Goal: Task Accomplishment & Management: Complete application form

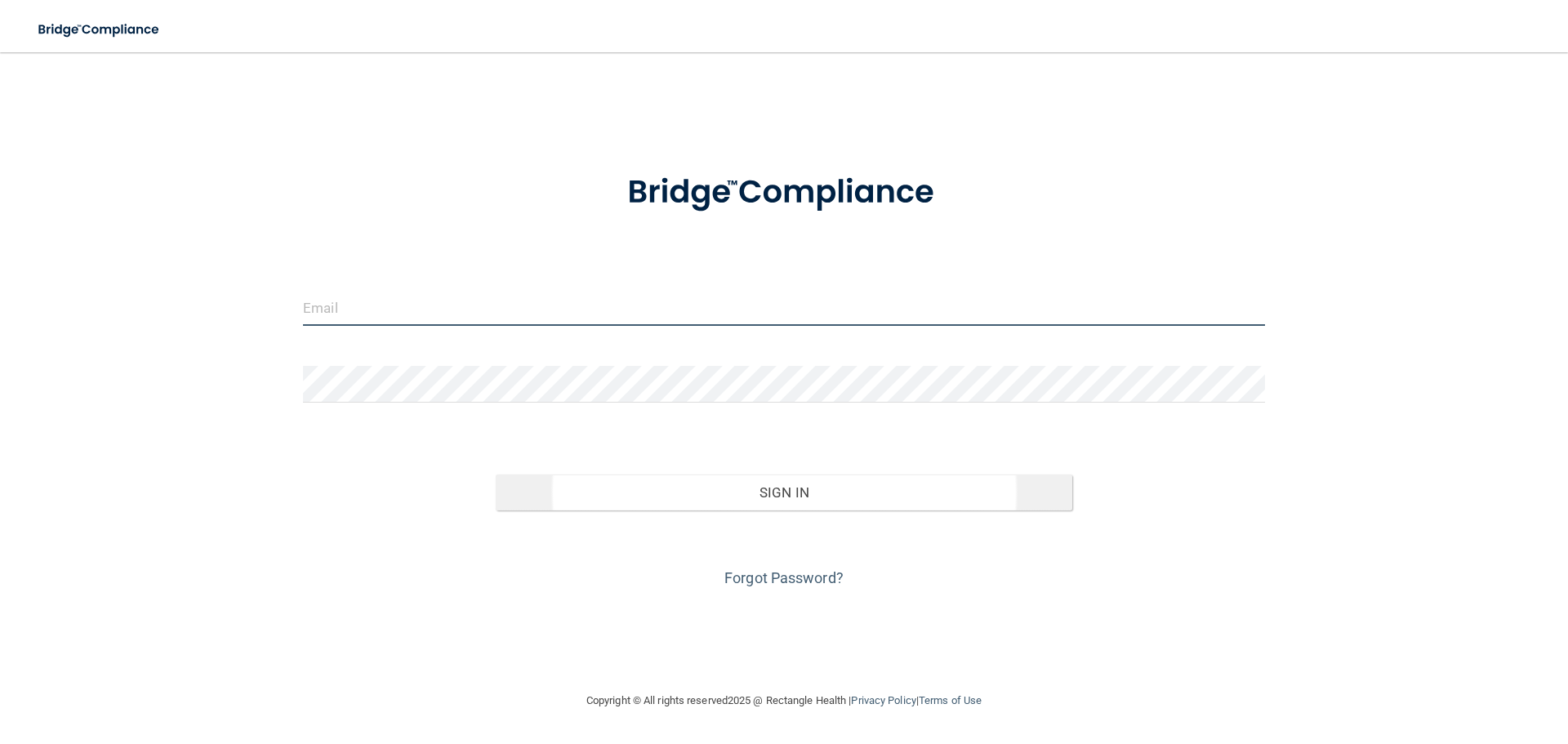
type input "[PERSON_NAME][EMAIL_ADDRESS][DOMAIN_NAME]"
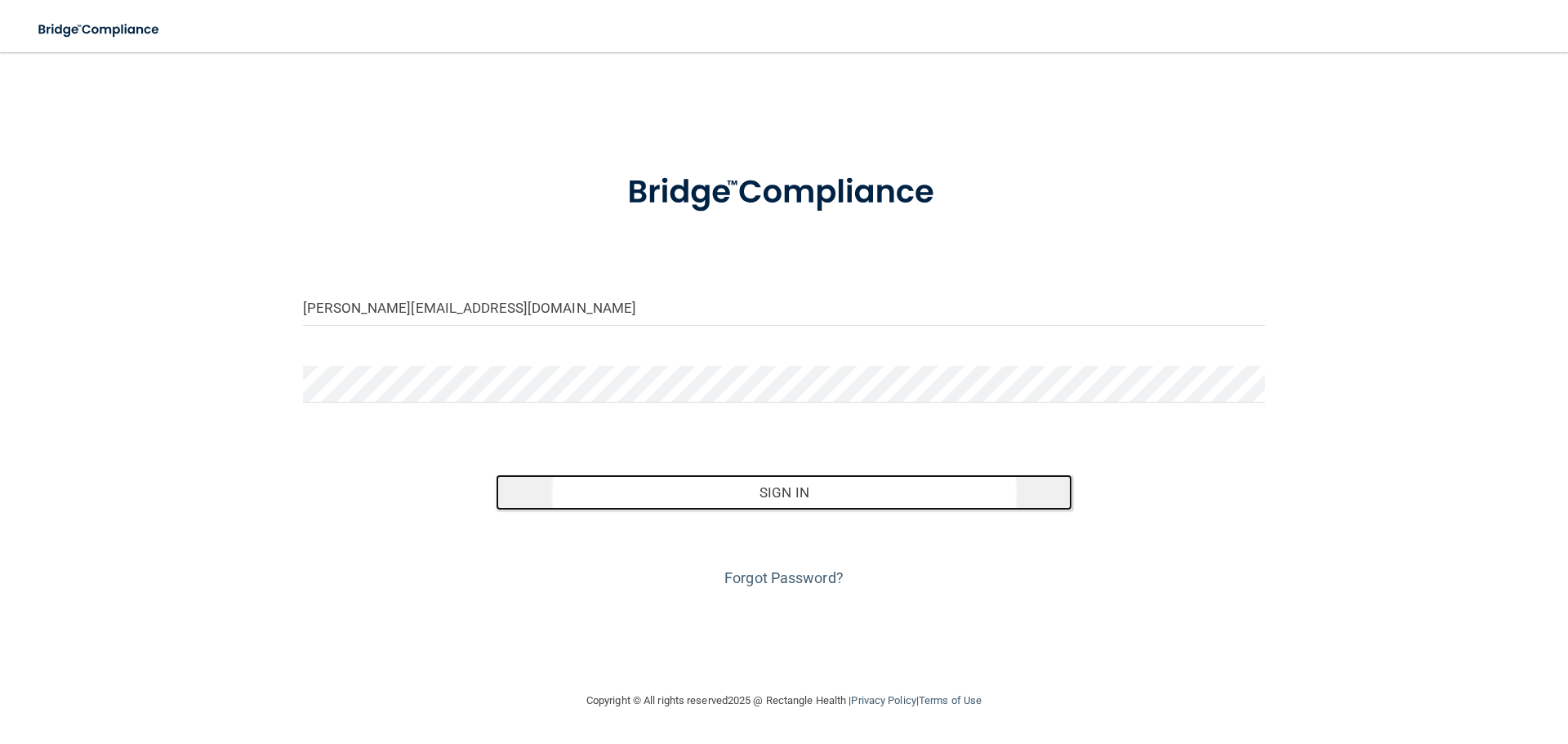
click at [775, 494] on button "Sign In" at bounding box center [784, 493] width 577 height 36
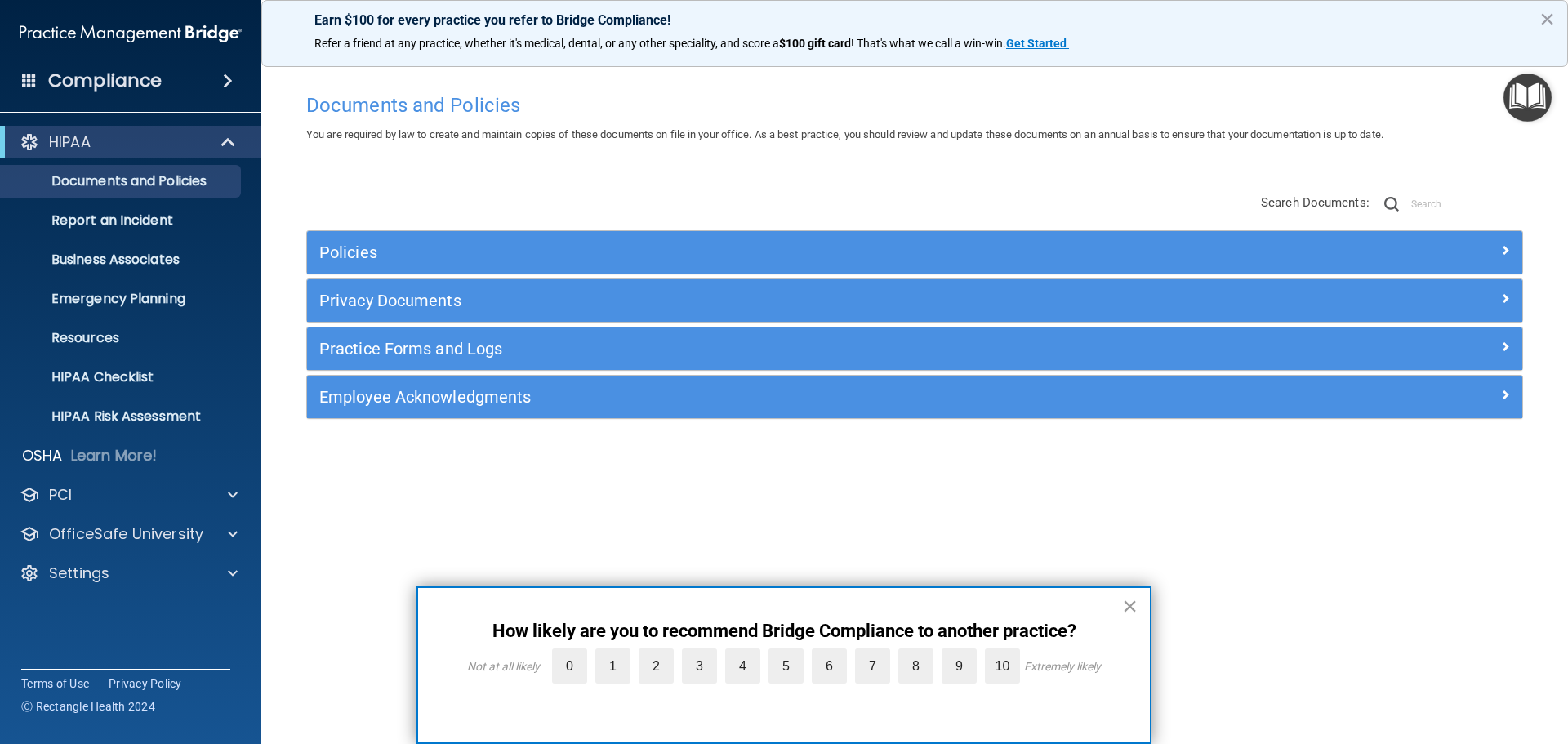
drag, startPoint x: 1127, startPoint y: 604, endPoint x: 1042, endPoint y: 617, distance: 86.0
click at [1127, 605] on button "×" at bounding box center [1130, 606] width 15 height 26
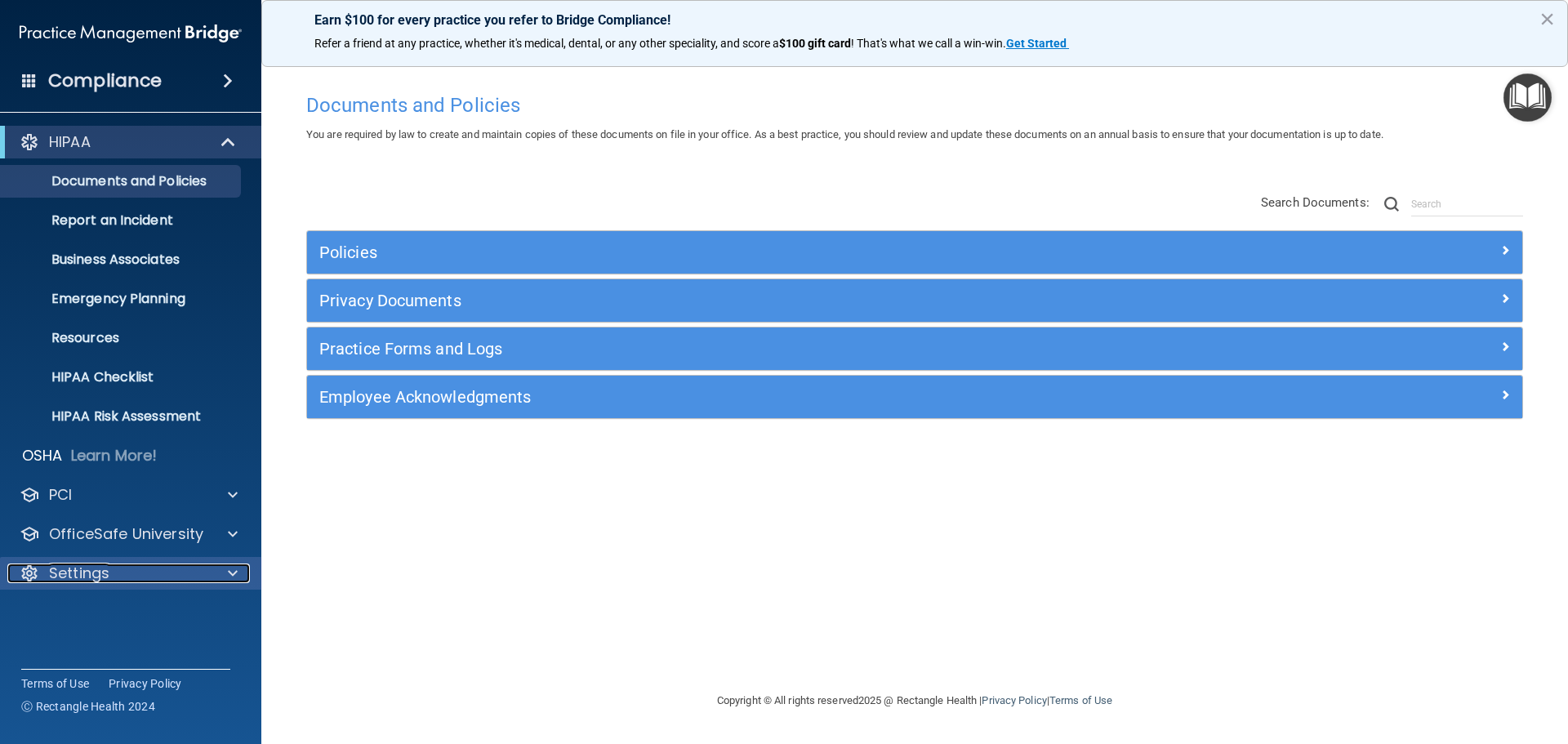
click at [233, 576] on span at bounding box center [232, 574] width 10 height 20
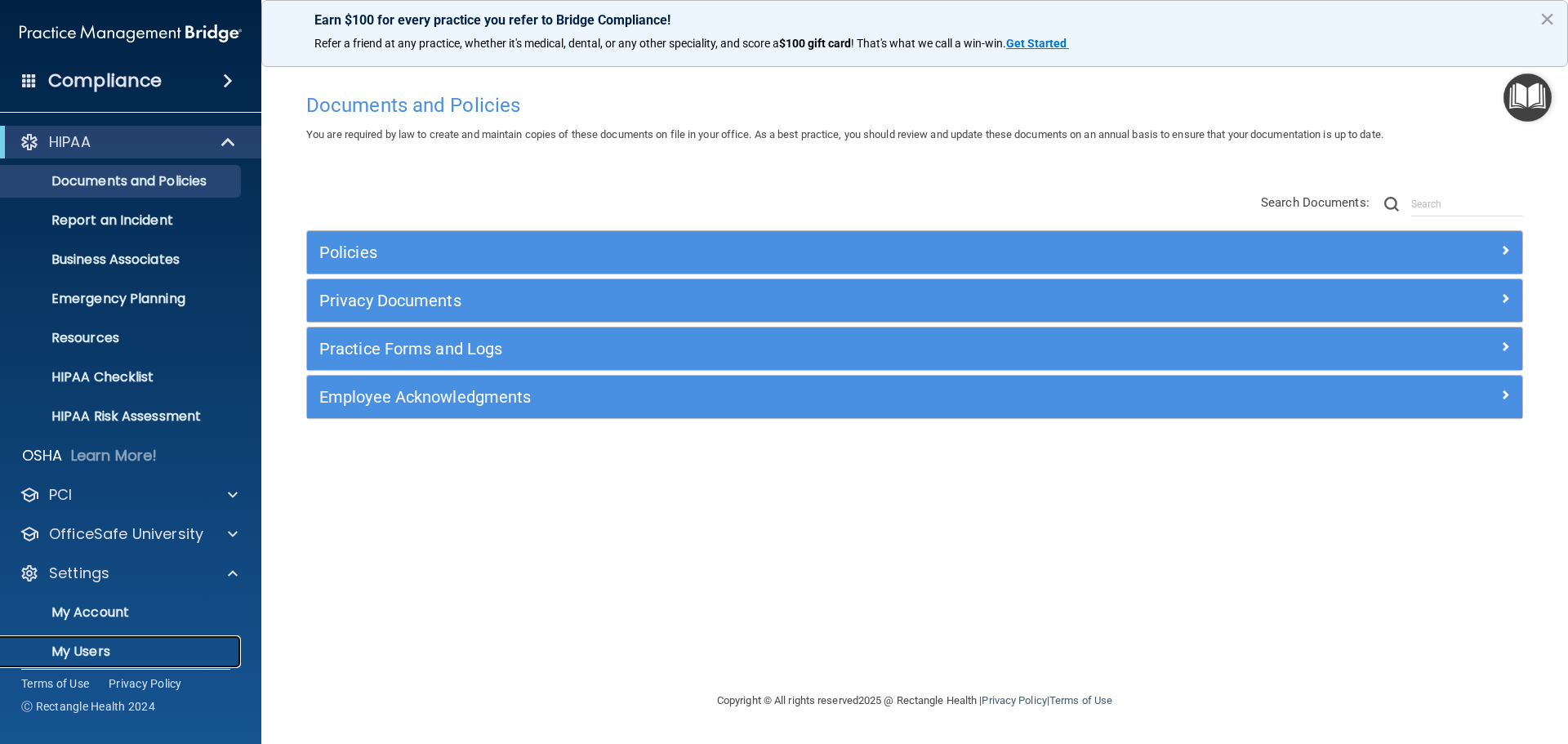
drag, startPoint x: 100, startPoint y: 649, endPoint x: 117, endPoint y: 640, distance: 19.2
click at [100, 650] on p "My Users" at bounding box center [122, 652] width 223 height 16
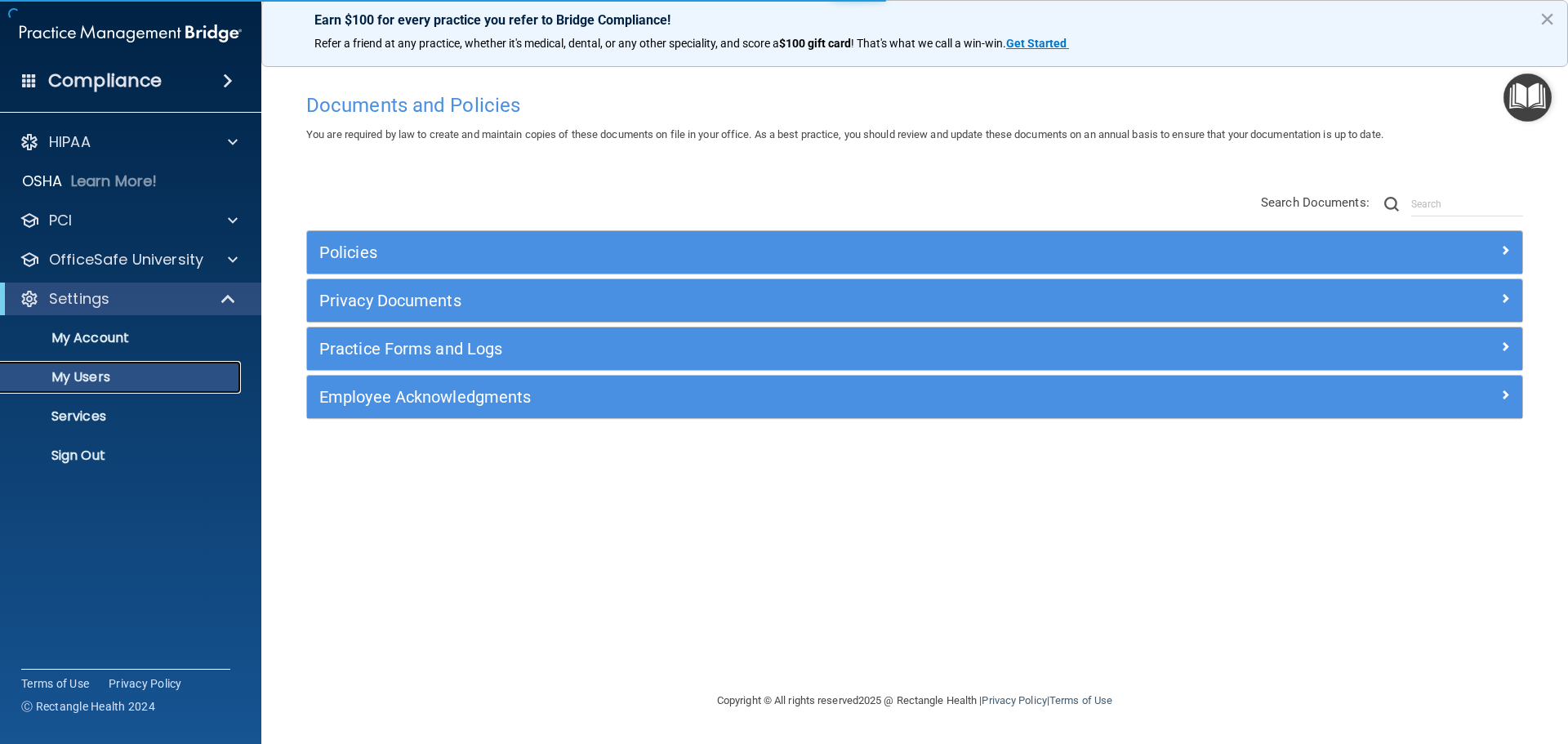
select select "20"
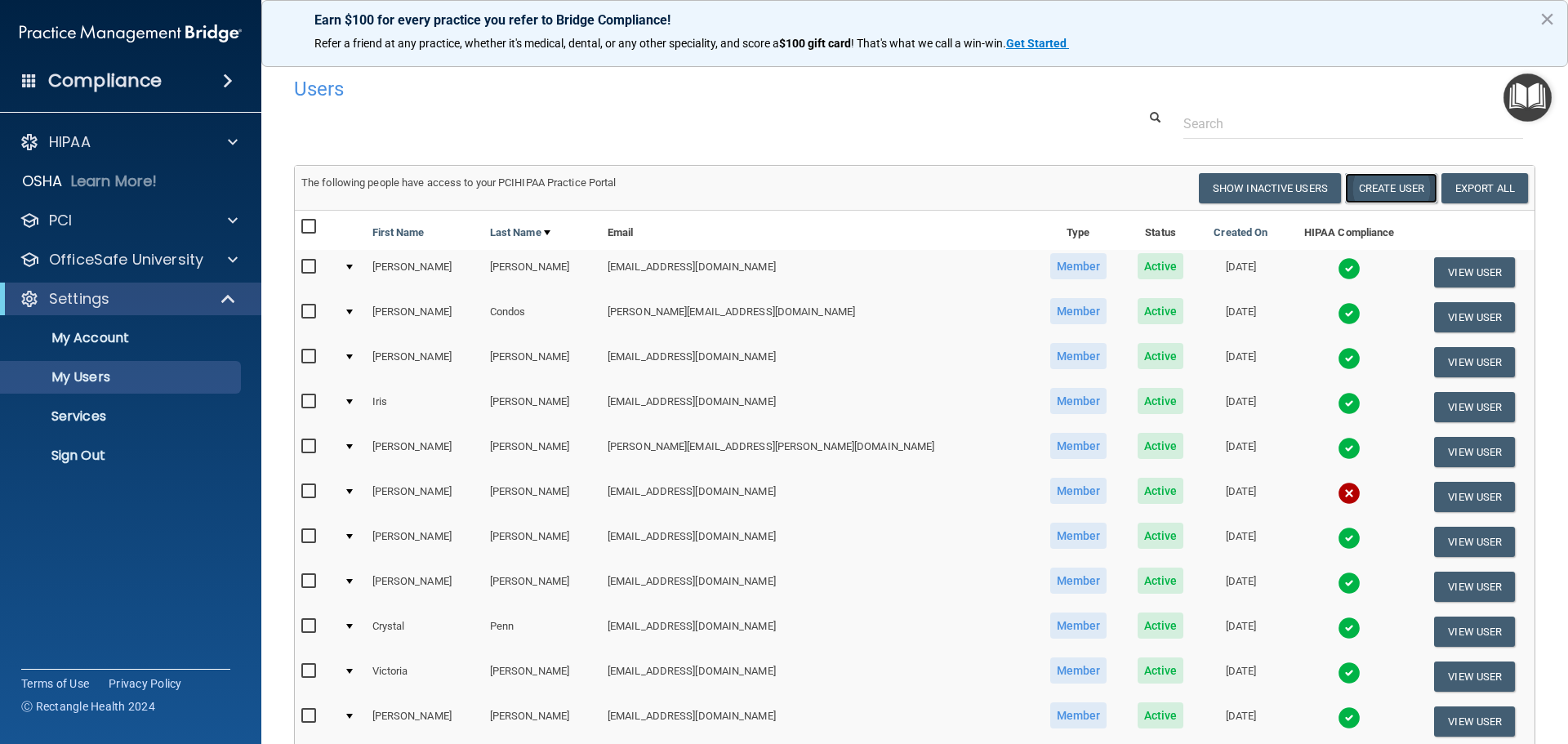
drag, startPoint x: 1394, startPoint y: 190, endPoint x: 1361, endPoint y: 196, distance: 33.5
click at [1383, 191] on button "Create User" at bounding box center [1392, 188] width 92 height 30
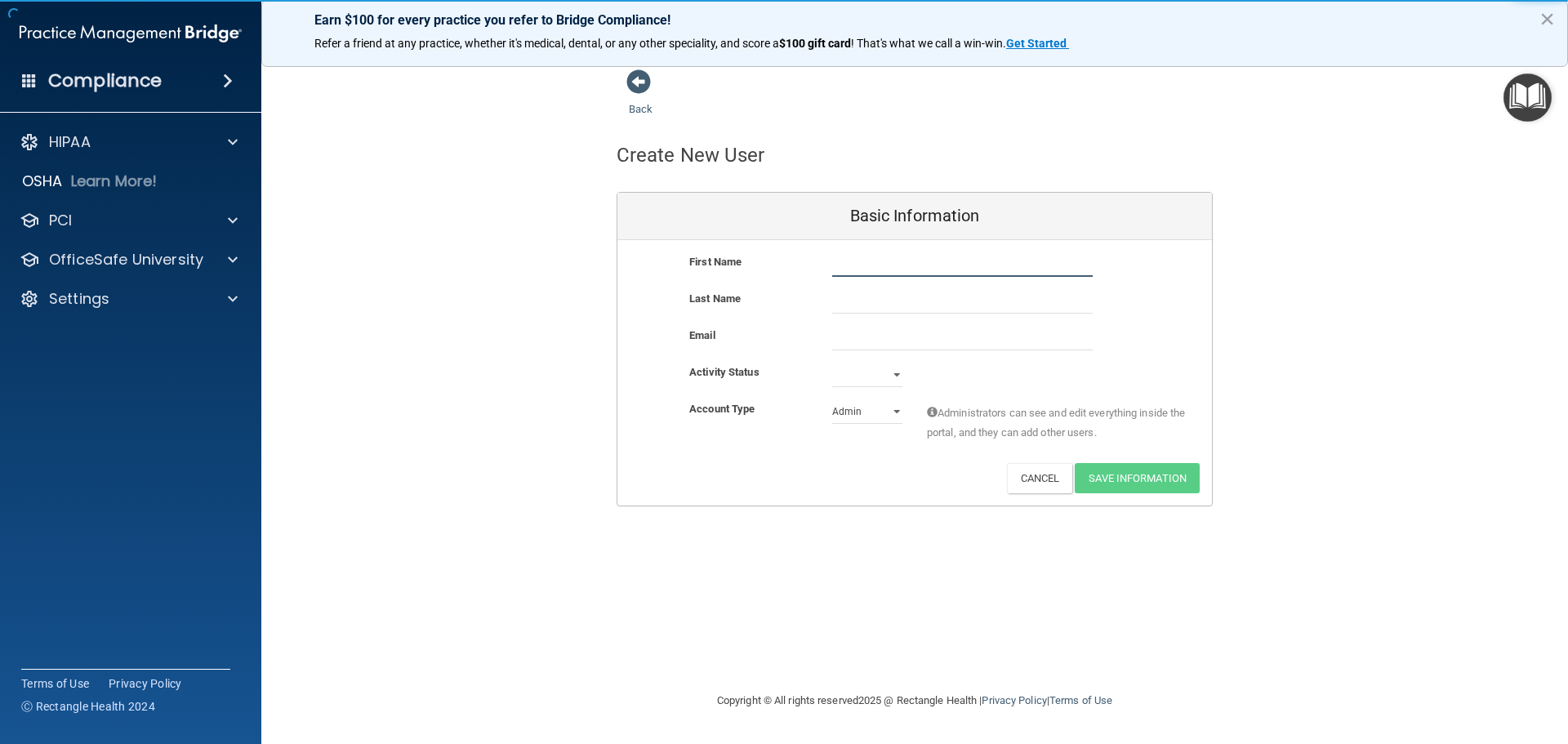
click at [888, 256] on input "text" at bounding box center [962, 264] width 260 height 24
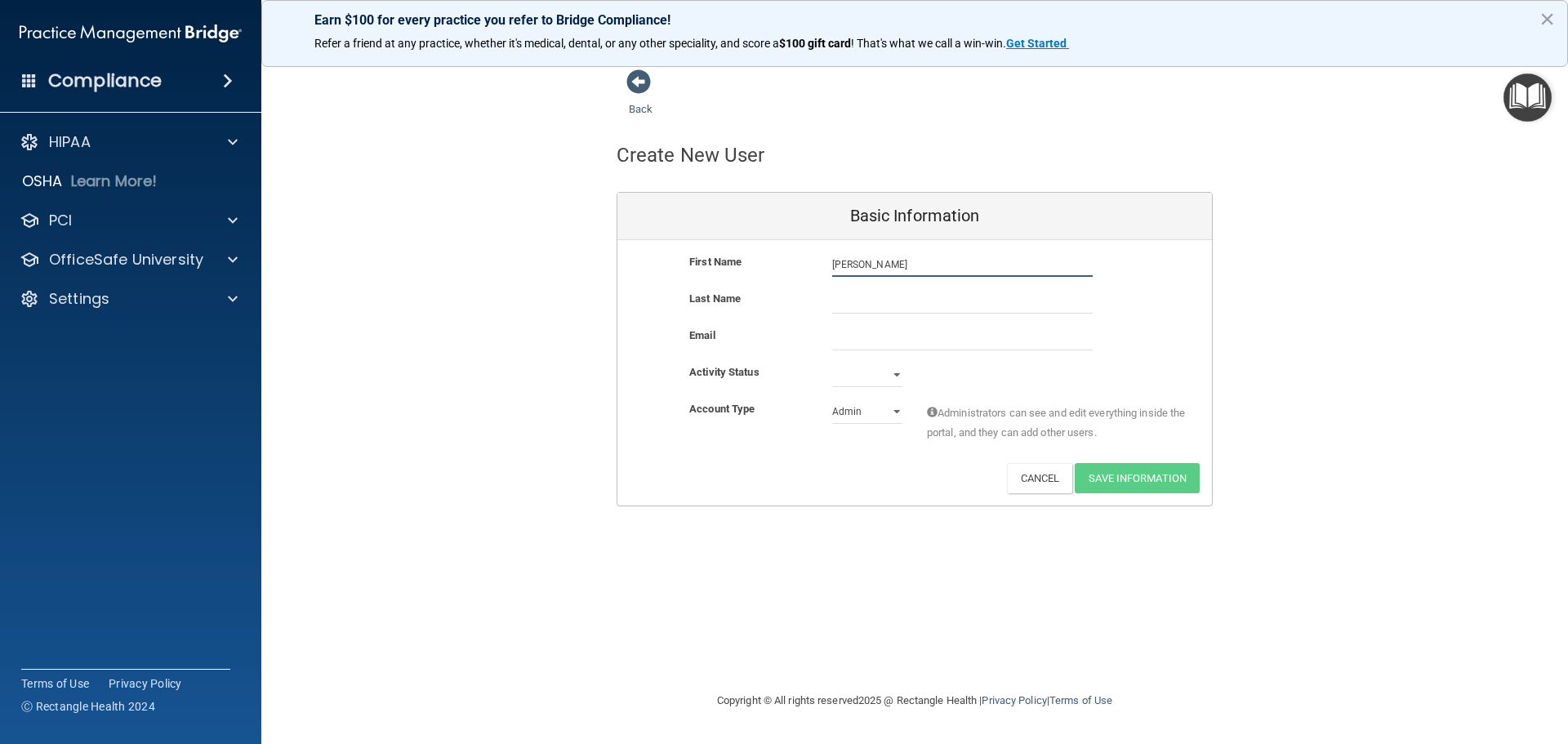
type input "[PERSON_NAME]"
click at [848, 343] on input "email" at bounding box center [962, 338] width 260 height 24
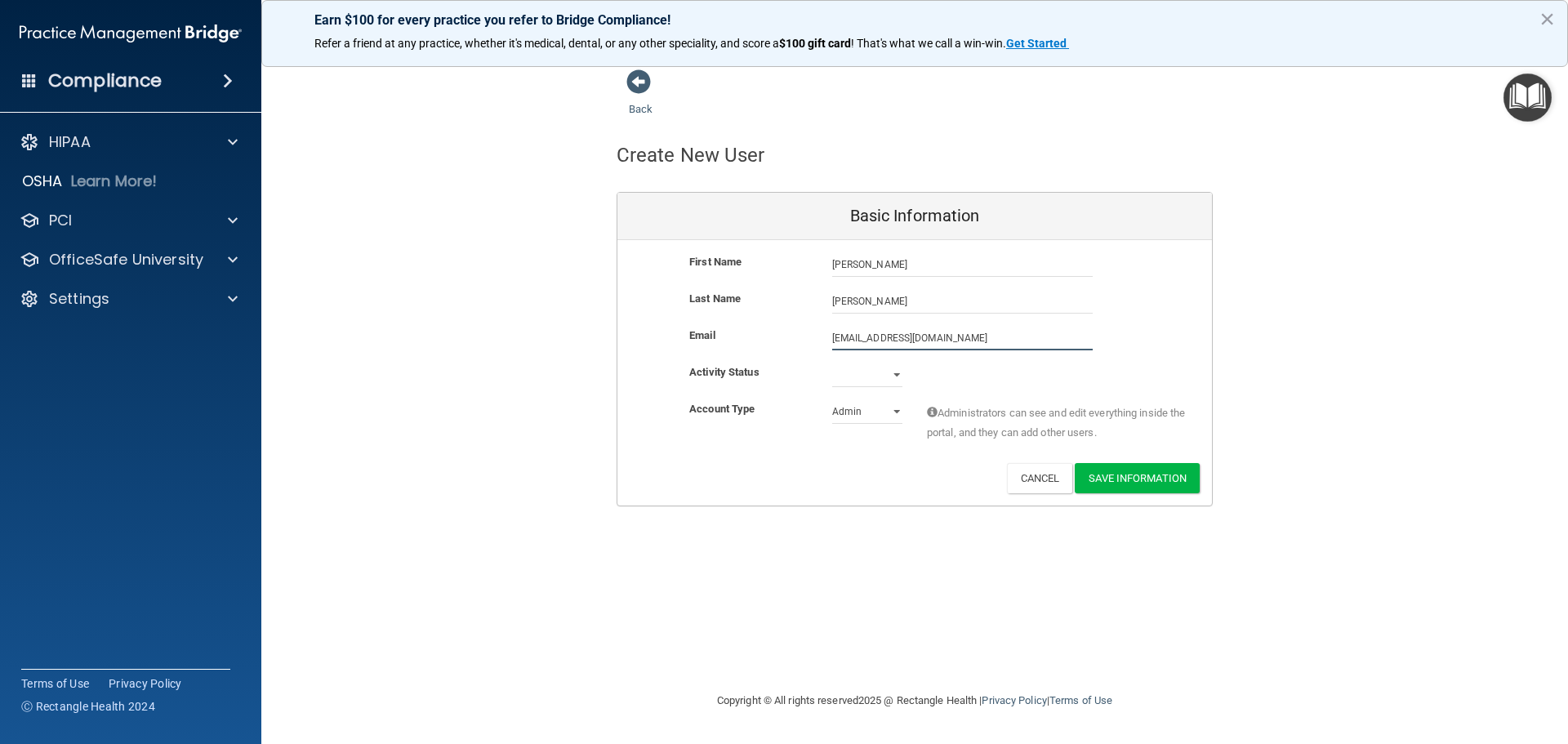
type input "[EMAIL_ADDRESS][DOMAIN_NAME]"
click at [870, 377] on select "Active Inactive" at bounding box center [868, 374] width 70 height 24
select select "active"
click at [832, 363] on select "Active Inactive" at bounding box center [868, 374] width 70 height 24
click at [865, 416] on select "Admin Member" at bounding box center [868, 411] width 70 height 24
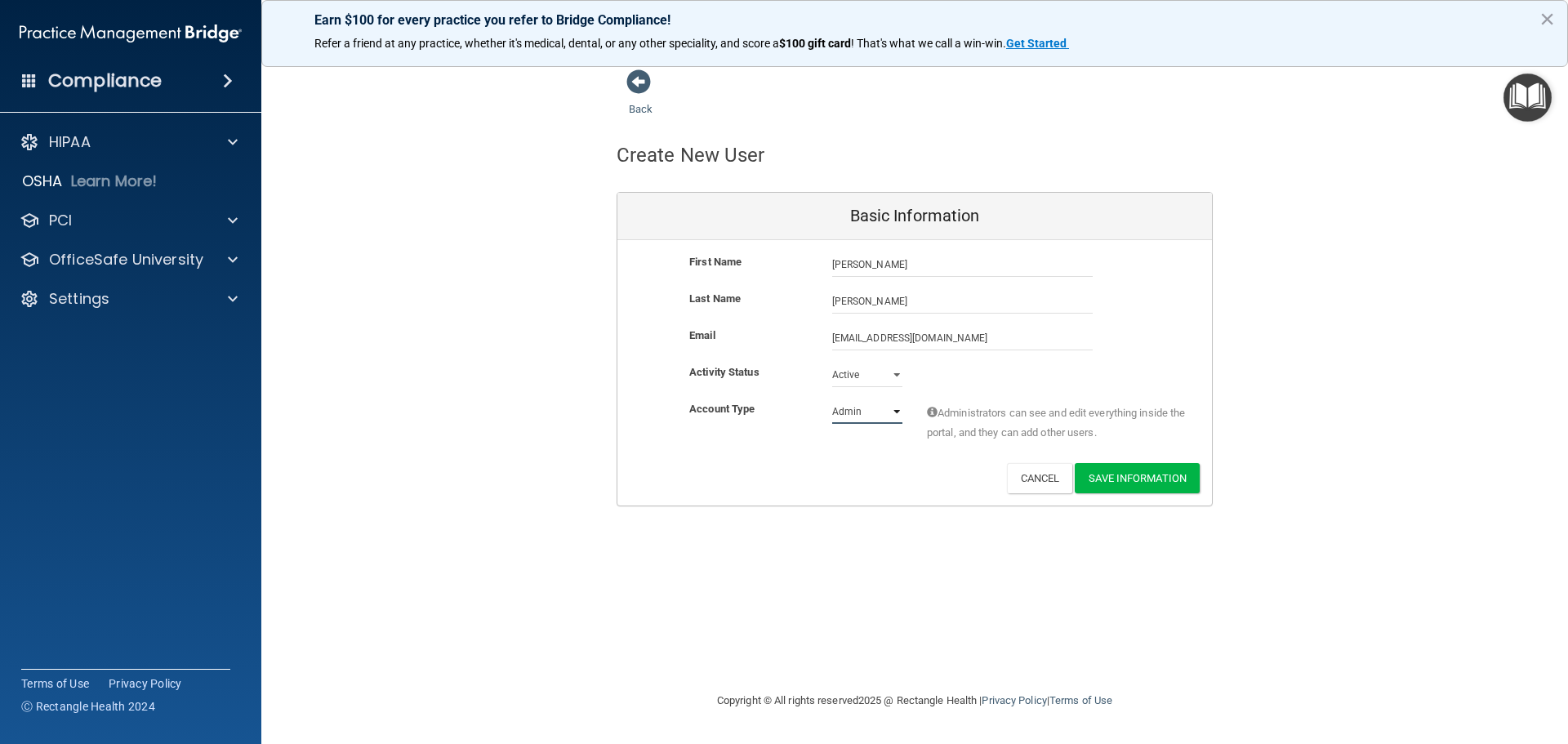
select select "practice_member"
click at [832, 400] on select "Admin Member" at bounding box center [868, 411] width 70 height 24
click at [1133, 479] on button "Save Information" at bounding box center [1137, 477] width 125 height 30
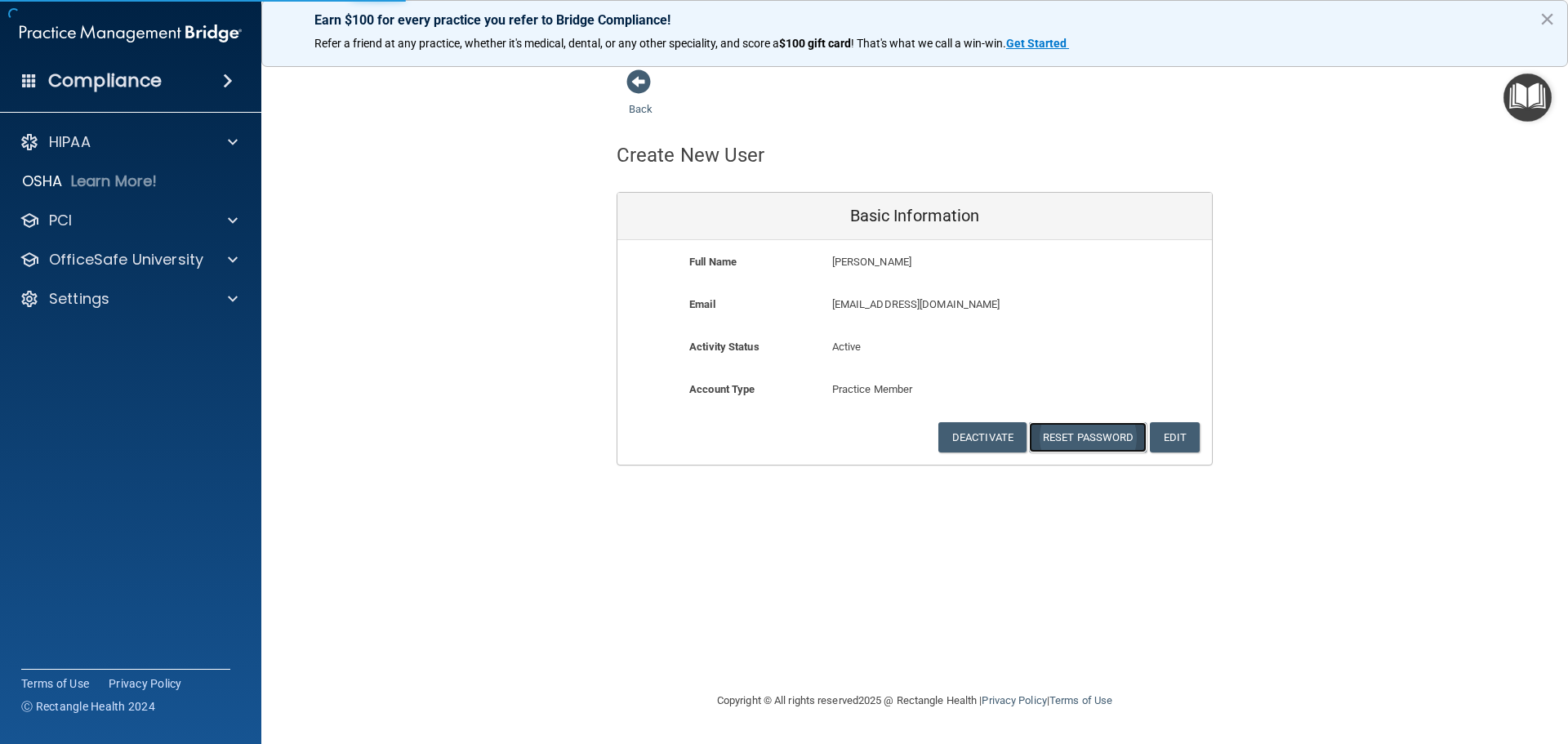
click at [1092, 446] on button "Reset Password" at bounding box center [1088, 437] width 117 height 30
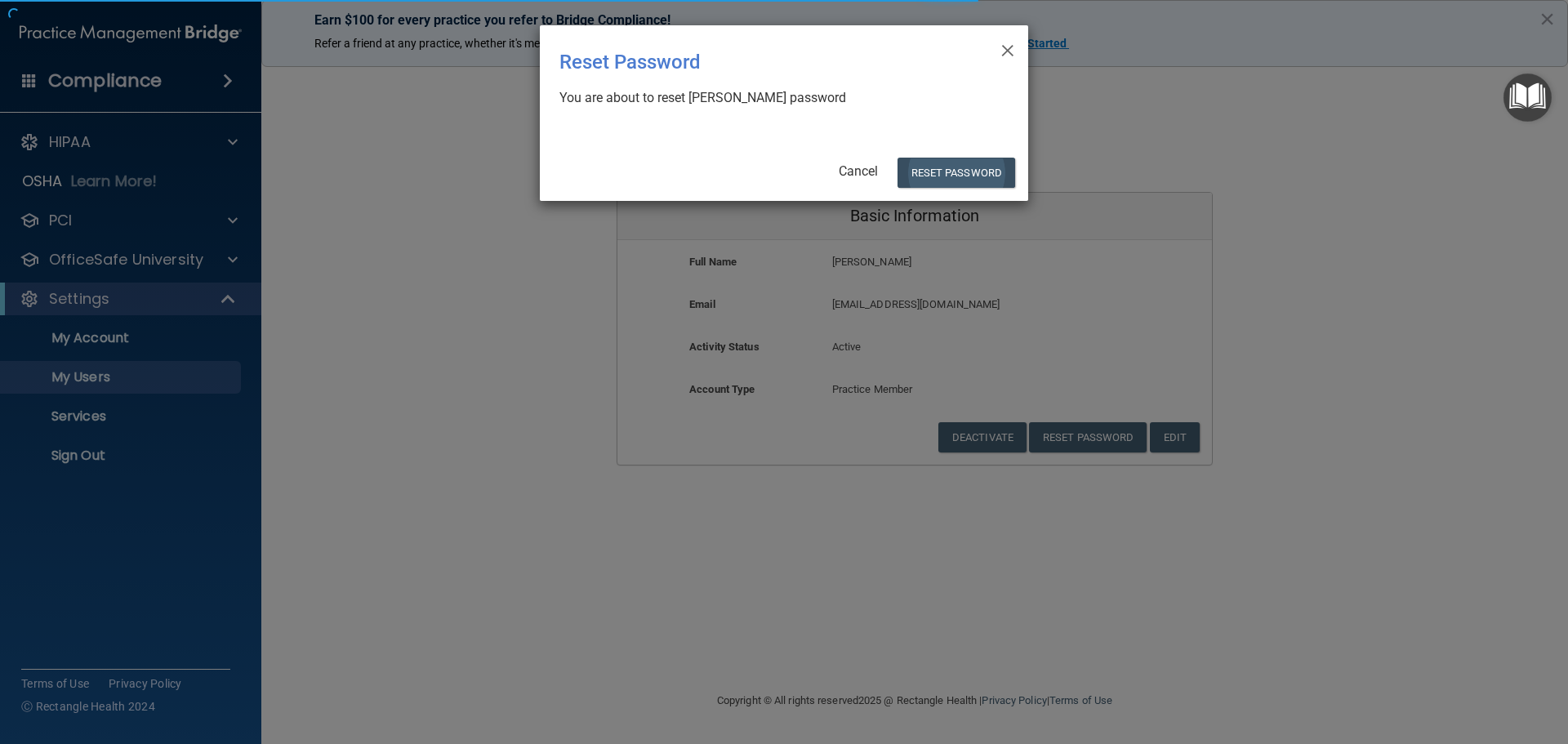
select select "20"
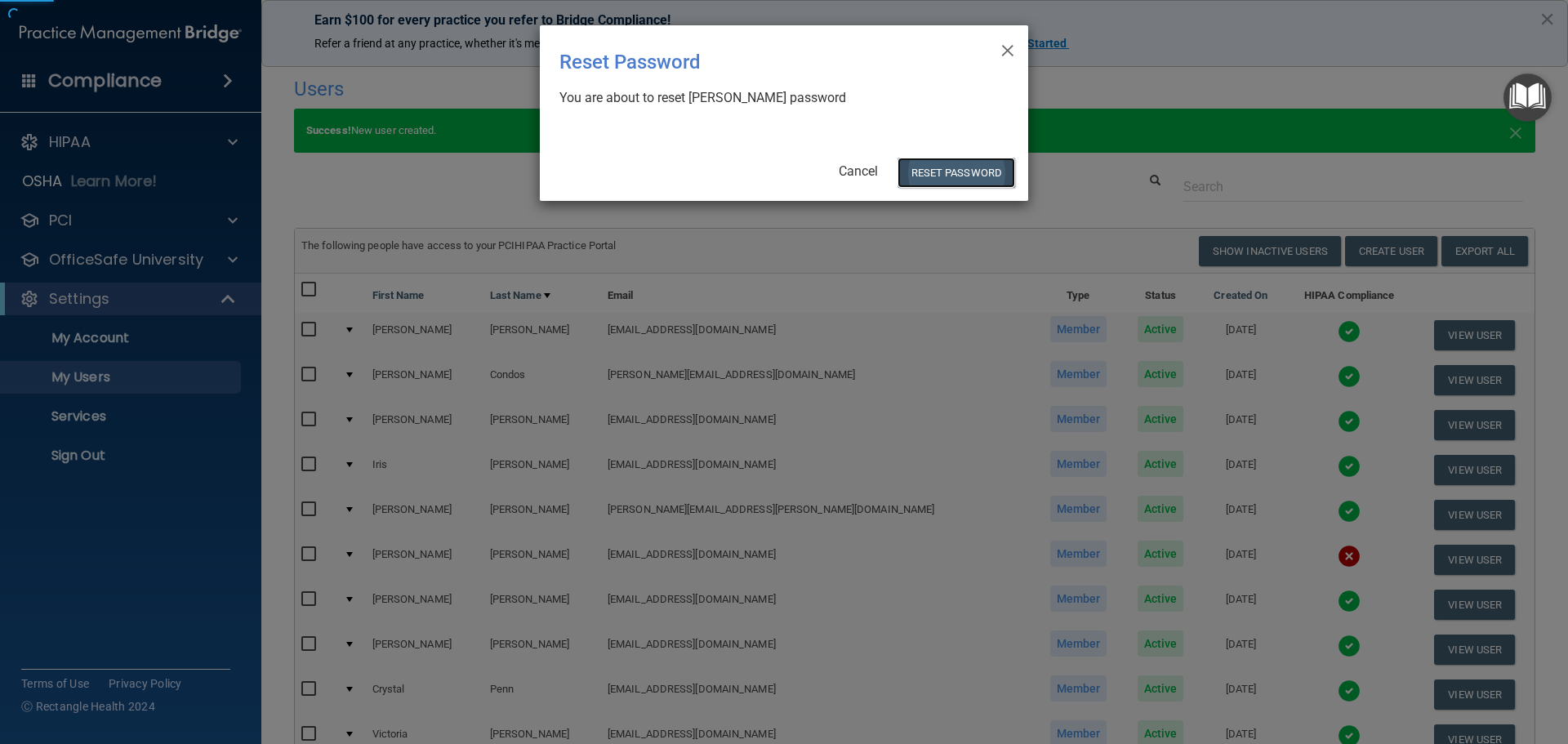
click at [968, 168] on button "Reset Password" at bounding box center [956, 172] width 117 height 30
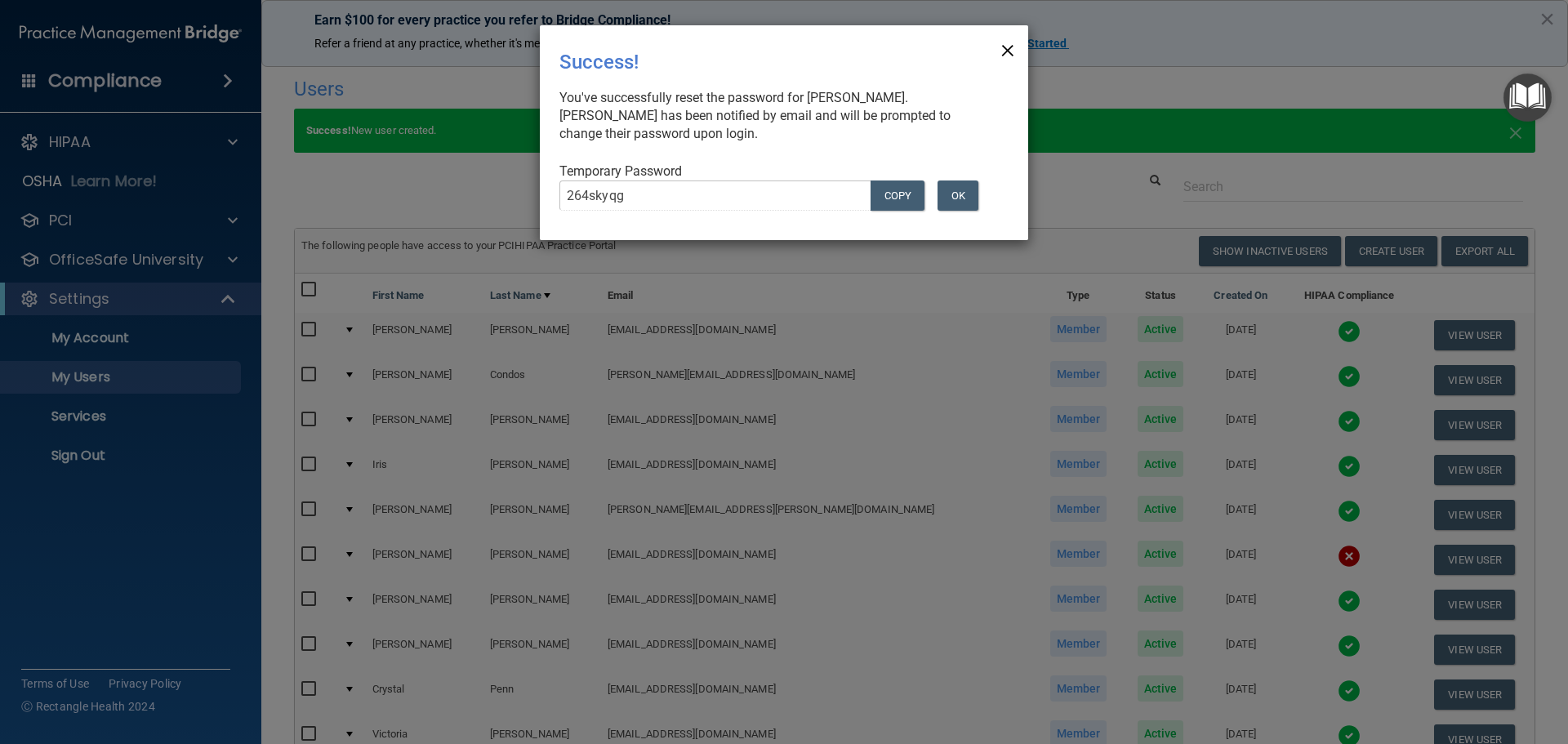
click at [1008, 49] on span "×" at bounding box center [1008, 48] width 14 height 33
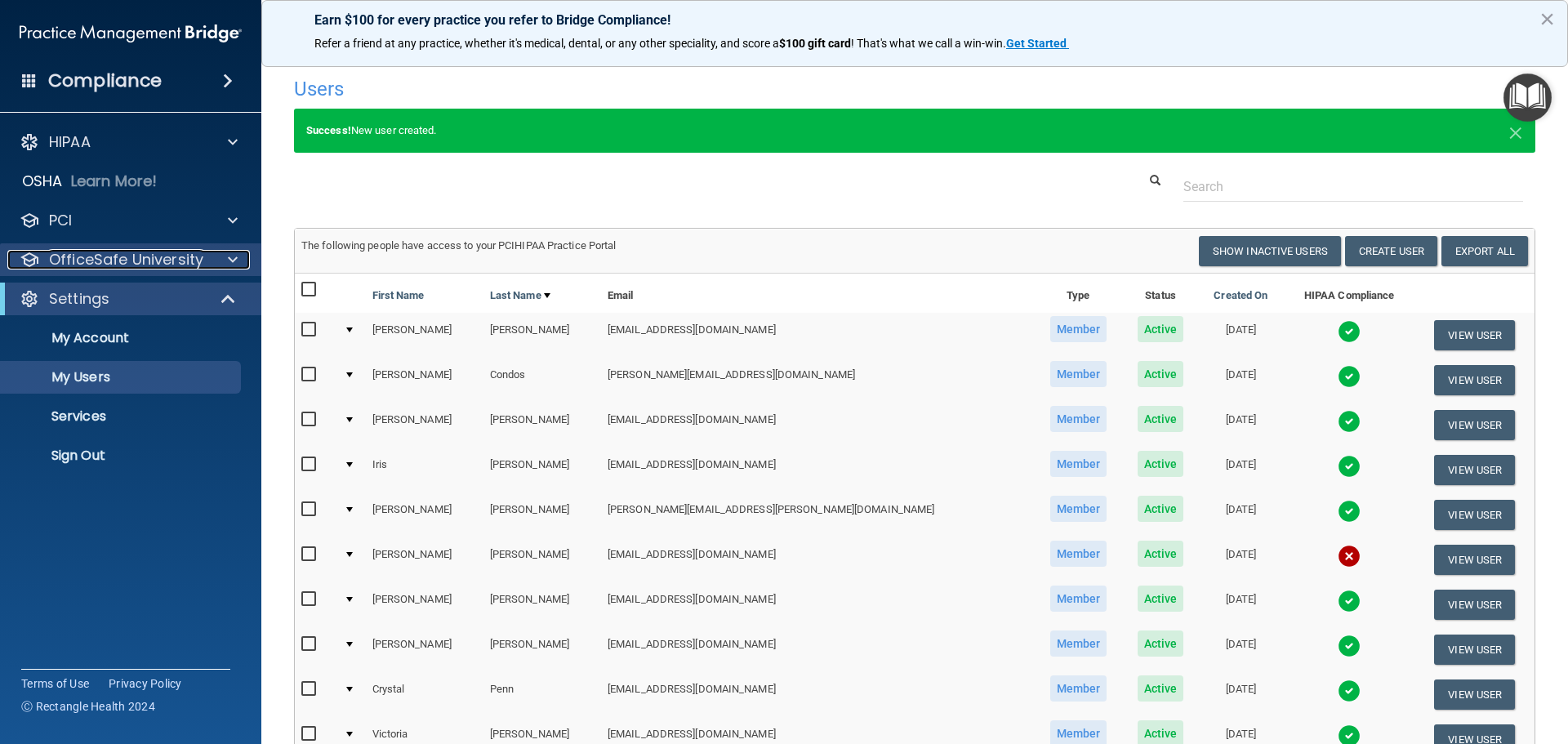
click at [174, 261] on p "OfficeSafe University" at bounding box center [126, 260] width 155 height 20
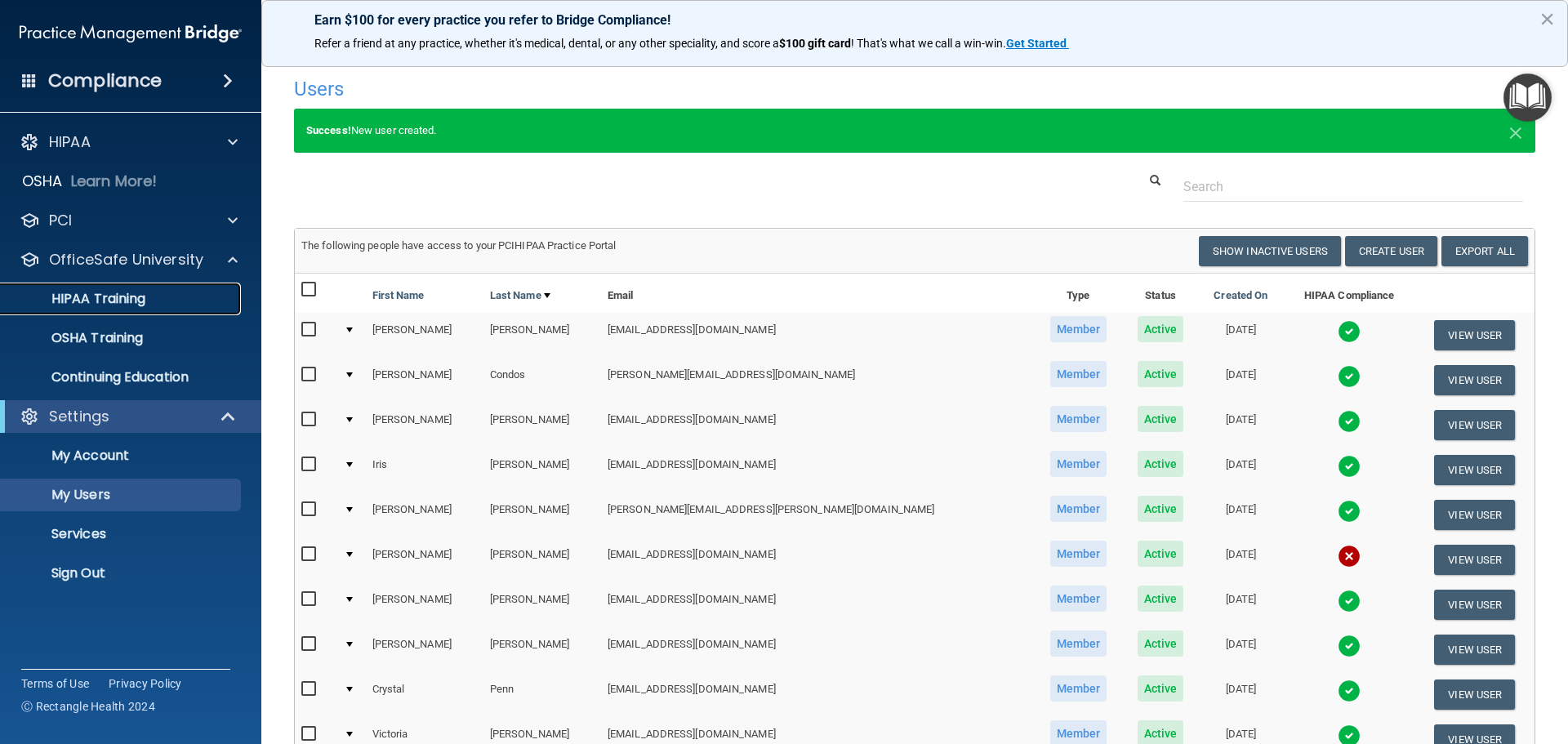
click at [133, 301] on p "HIPAA Training" at bounding box center [78, 299] width 135 height 16
